Goal: Register for event/course

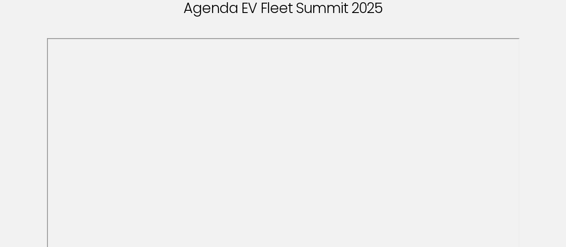
scroll to position [134, 0]
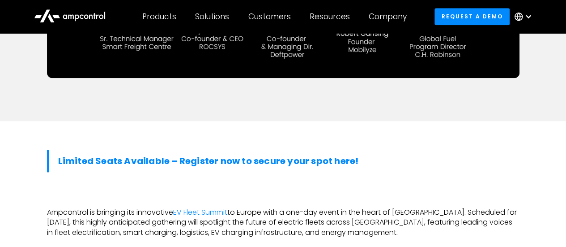
scroll to position [447, 0]
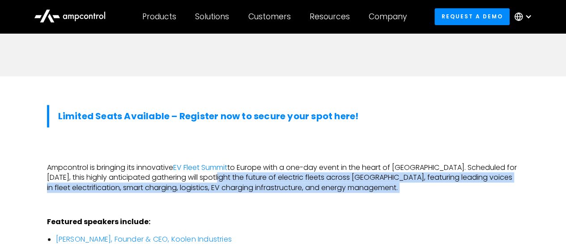
drag, startPoint x: 251, startPoint y: 159, endPoint x: 380, endPoint y: 176, distance: 130.1
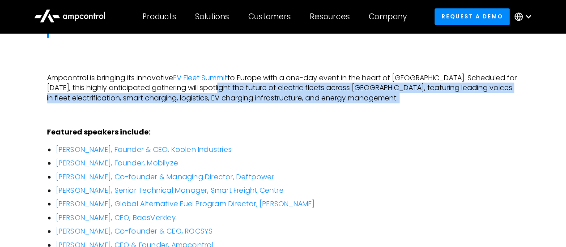
copy div "spotlight the future of electric fleets across [GEOGRAPHIC_DATA], featuring lea…"
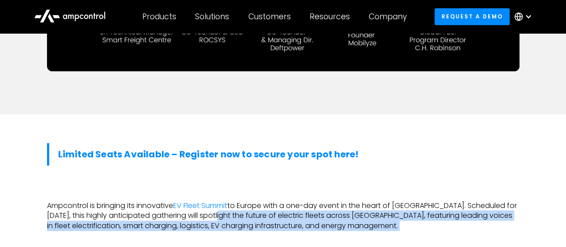
scroll to position [447, 0]
